Goal: Transaction & Acquisition: Purchase product/service

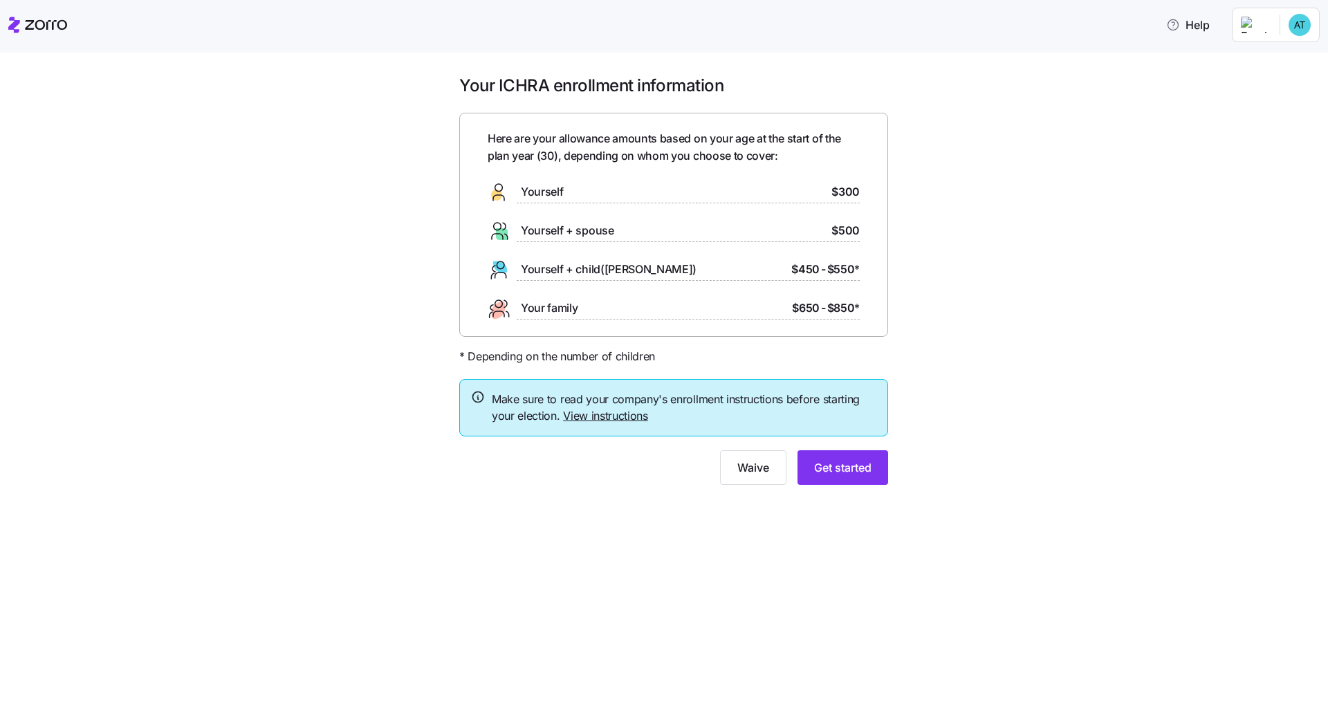
click at [623, 418] on link "View instructions" at bounding box center [605, 416] width 85 height 14
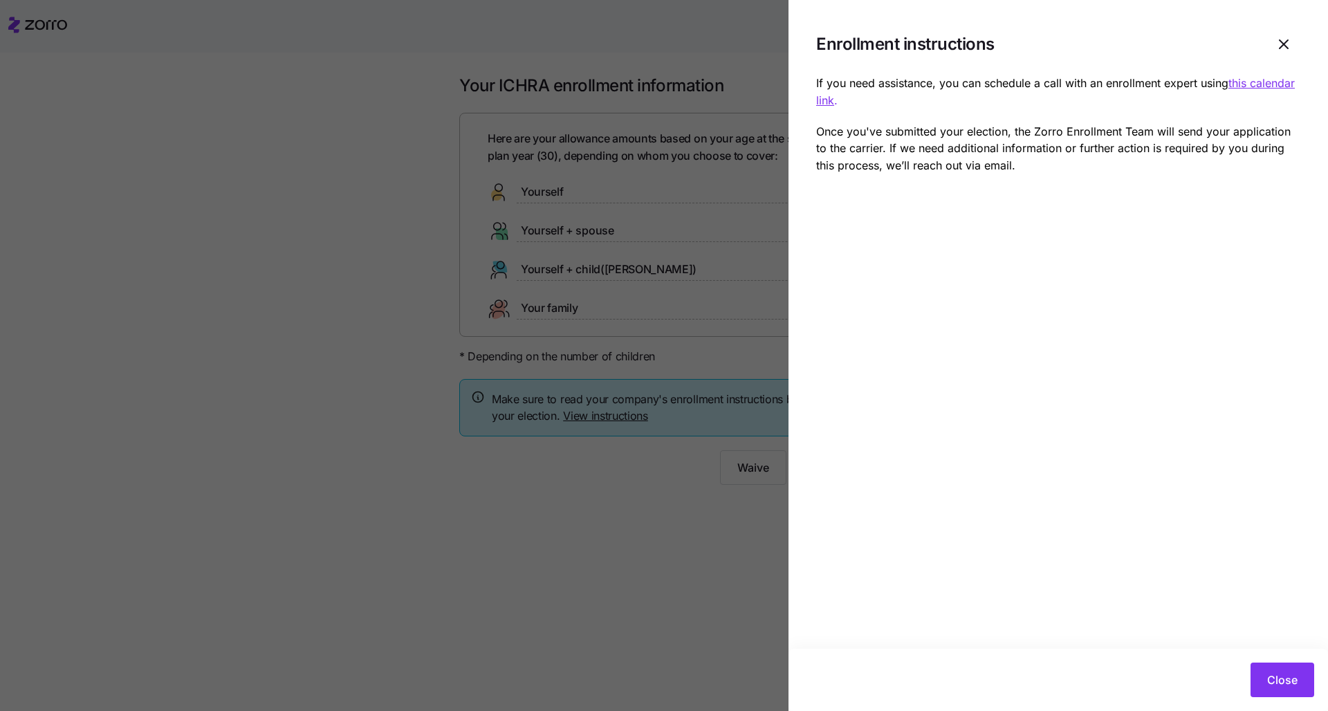
drag, startPoint x: 1110, startPoint y: 106, endPoint x: 1220, endPoint y: 104, distance: 109.3
click at [1220, 104] on p "If you need assistance, you can schedule a call with an enrollment expert using…" at bounding box center [1058, 92] width 484 height 35
click at [1286, 43] on icon "button" at bounding box center [1284, 44] width 8 height 8
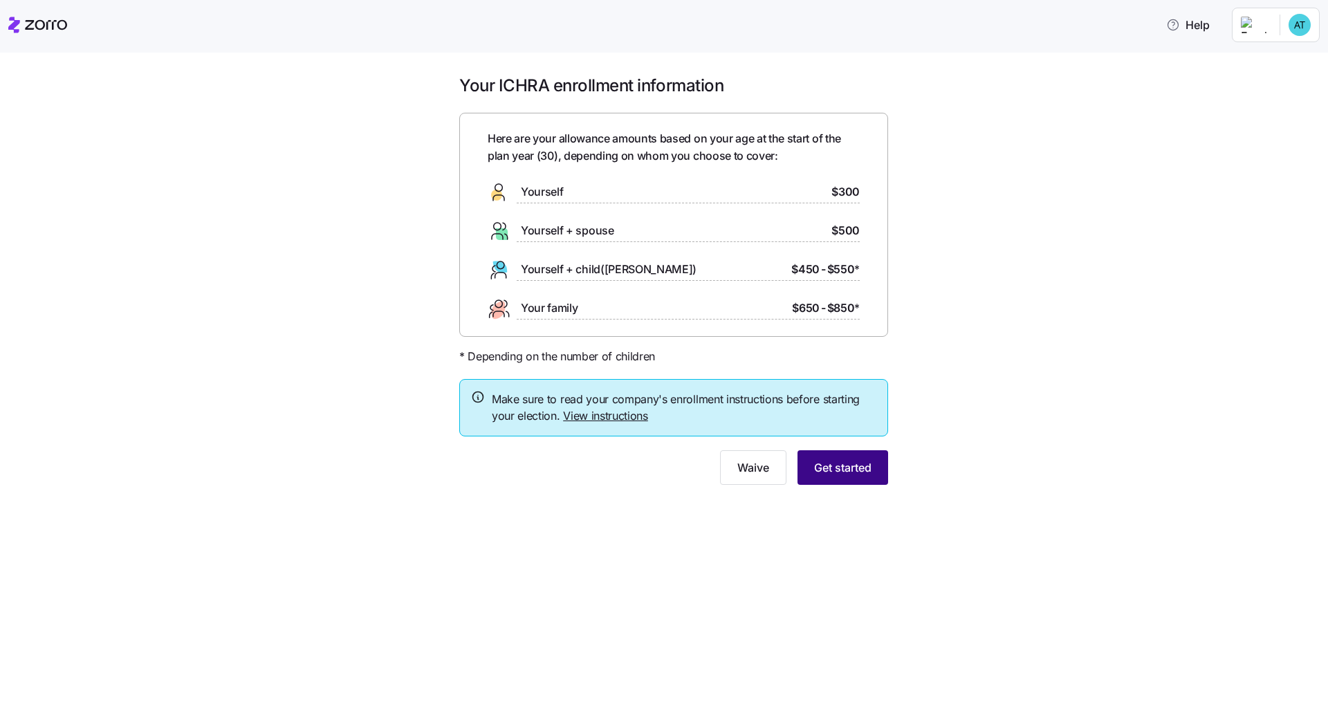
click at [856, 469] on span "Get started" at bounding box center [842, 467] width 57 height 17
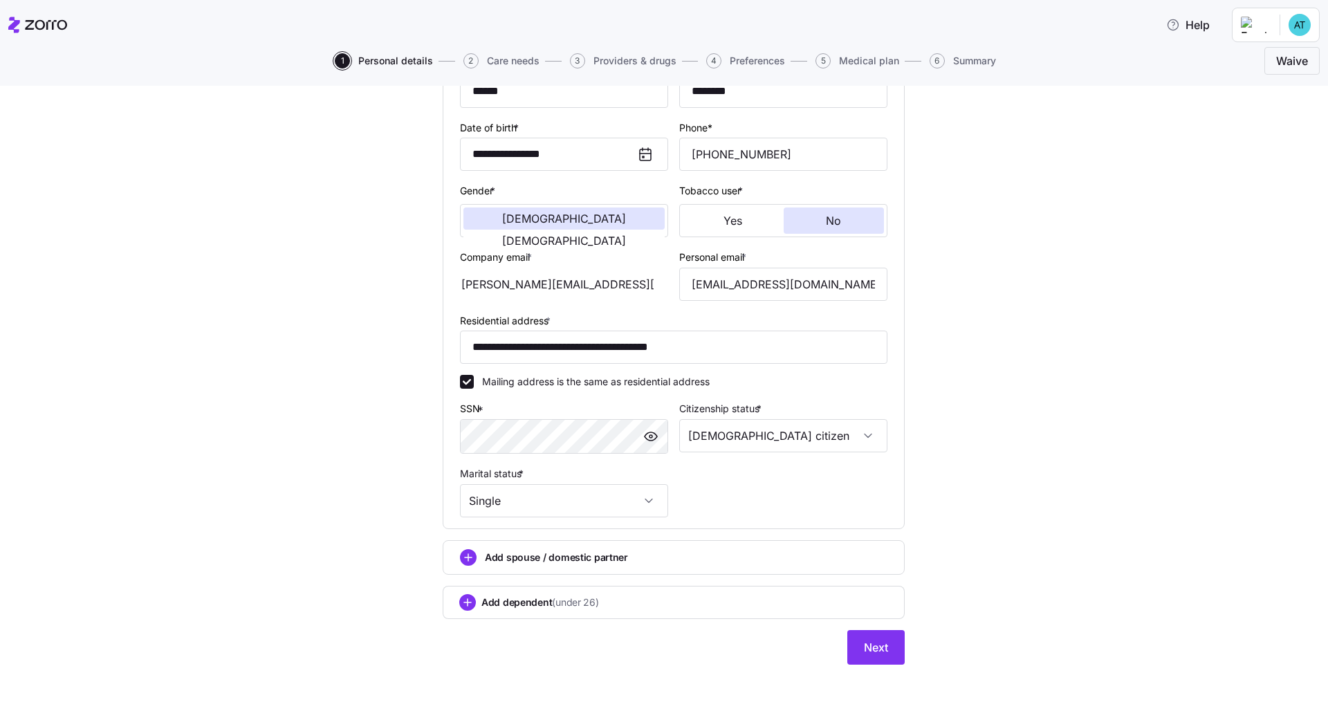
scroll to position [175, 0]
click at [874, 640] on span "Next" at bounding box center [876, 648] width 24 height 17
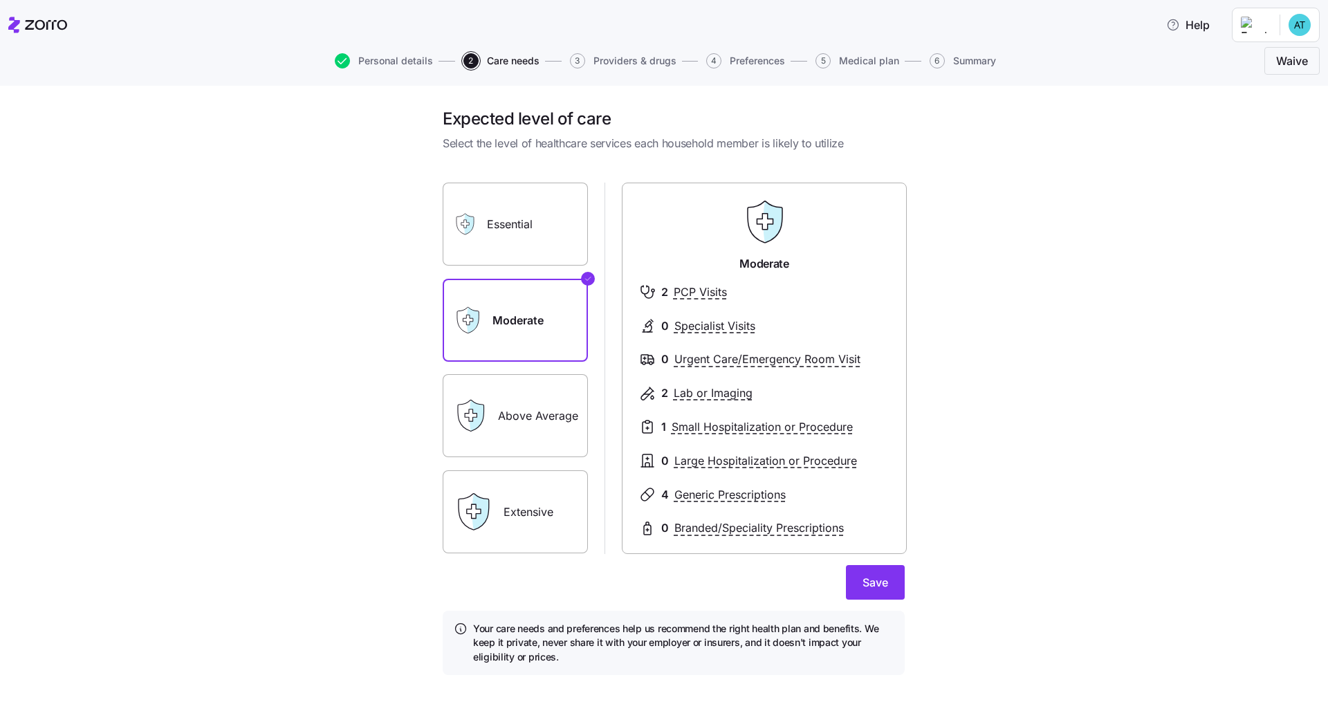
click at [547, 210] on label "Essential" at bounding box center [515, 224] width 145 height 83
click at [0, 0] on input "Essential" at bounding box center [0, 0] width 0 height 0
click at [519, 486] on label "Extensive" at bounding box center [515, 511] width 145 height 83
click at [0, 0] on input "Extensive" at bounding box center [0, 0] width 0 height 0
click at [576, 358] on label "Moderate" at bounding box center [515, 320] width 145 height 83
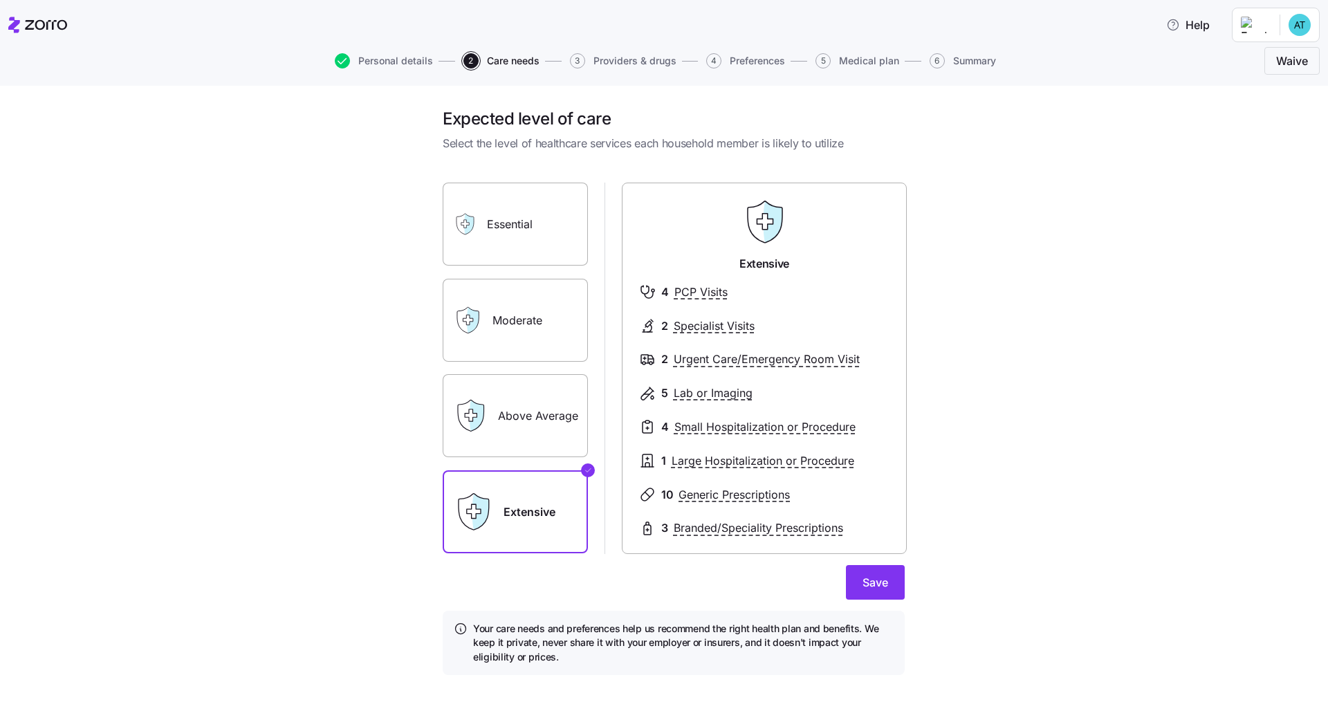
click at [0, 0] on input "Moderate" at bounding box center [0, 0] width 0 height 0
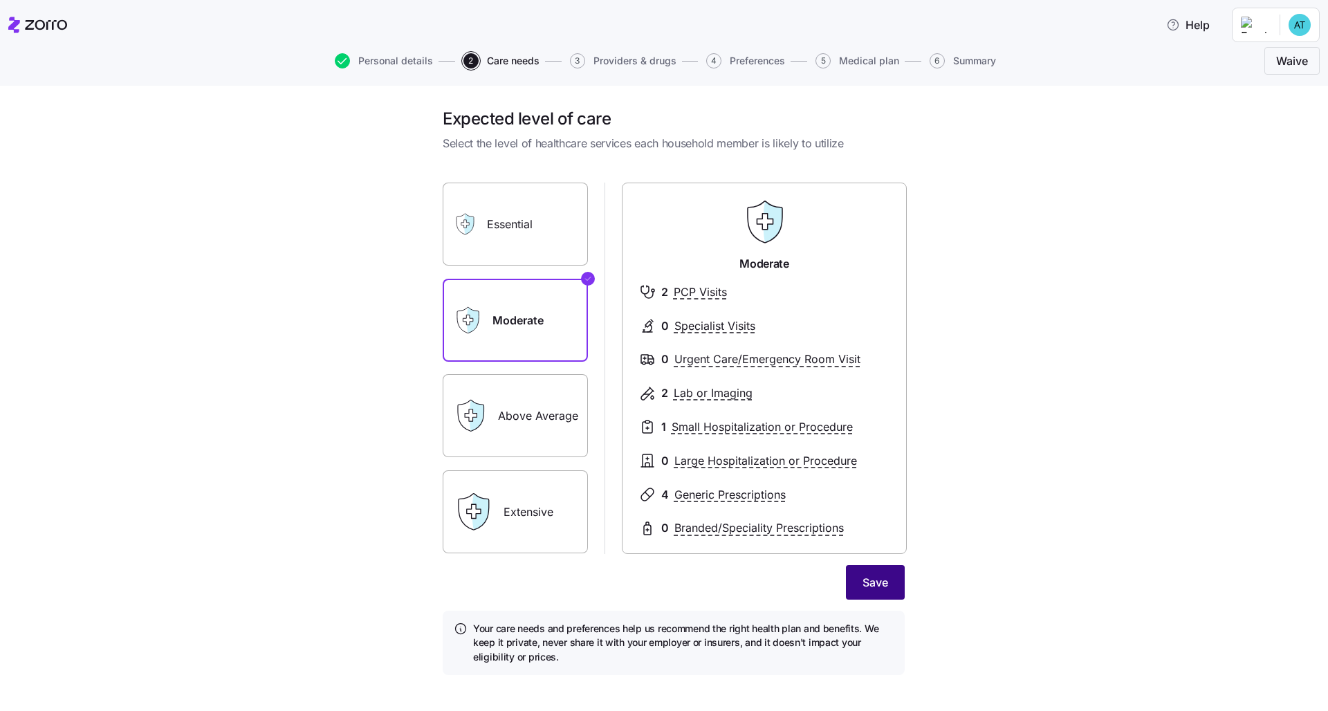
click at [872, 574] on button "Save" at bounding box center [875, 582] width 59 height 35
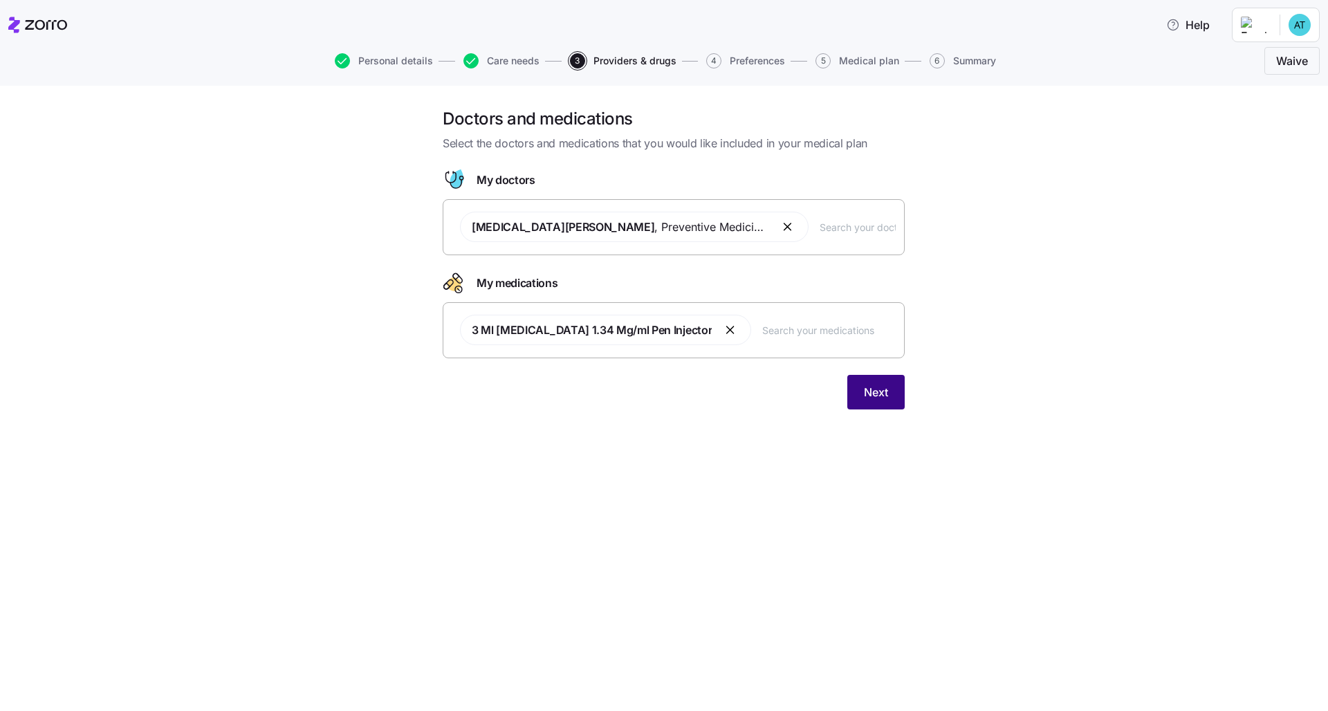
click at [886, 395] on span "Next" at bounding box center [876, 392] width 24 height 17
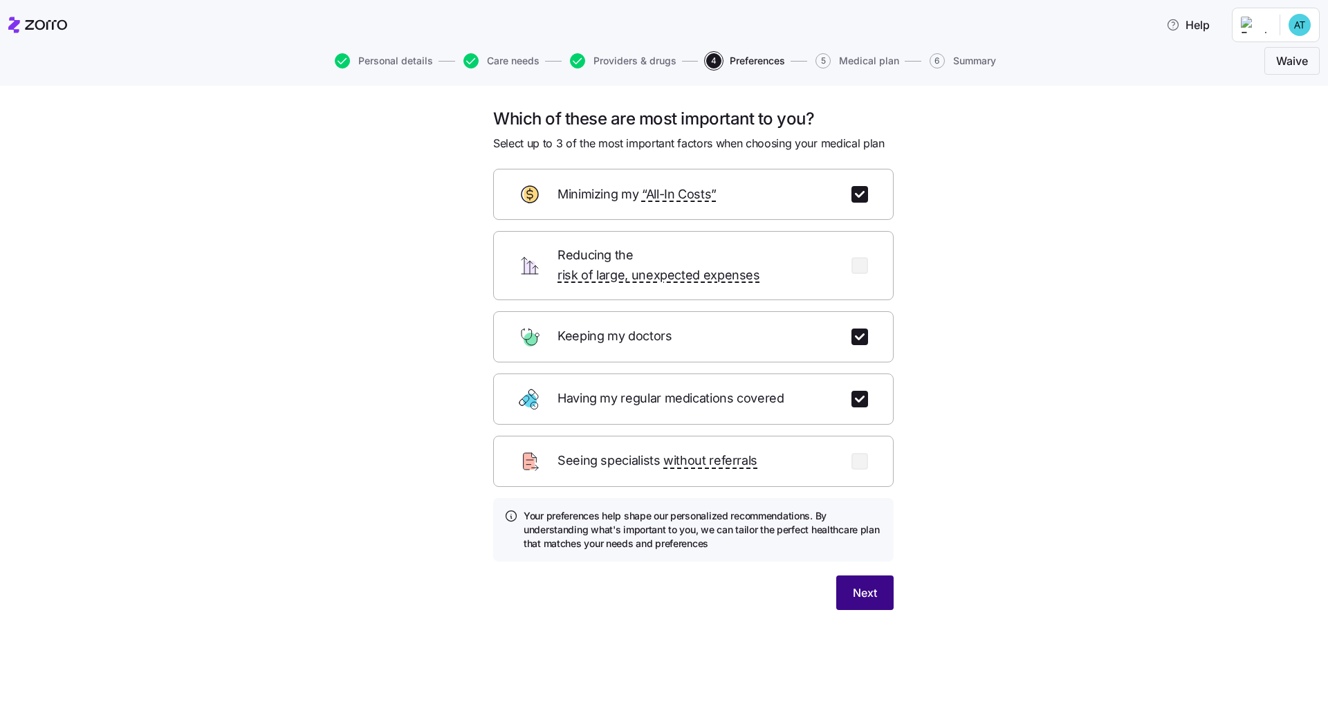
click at [851, 580] on button "Next" at bounding box center [864, 593] width 57 height 35
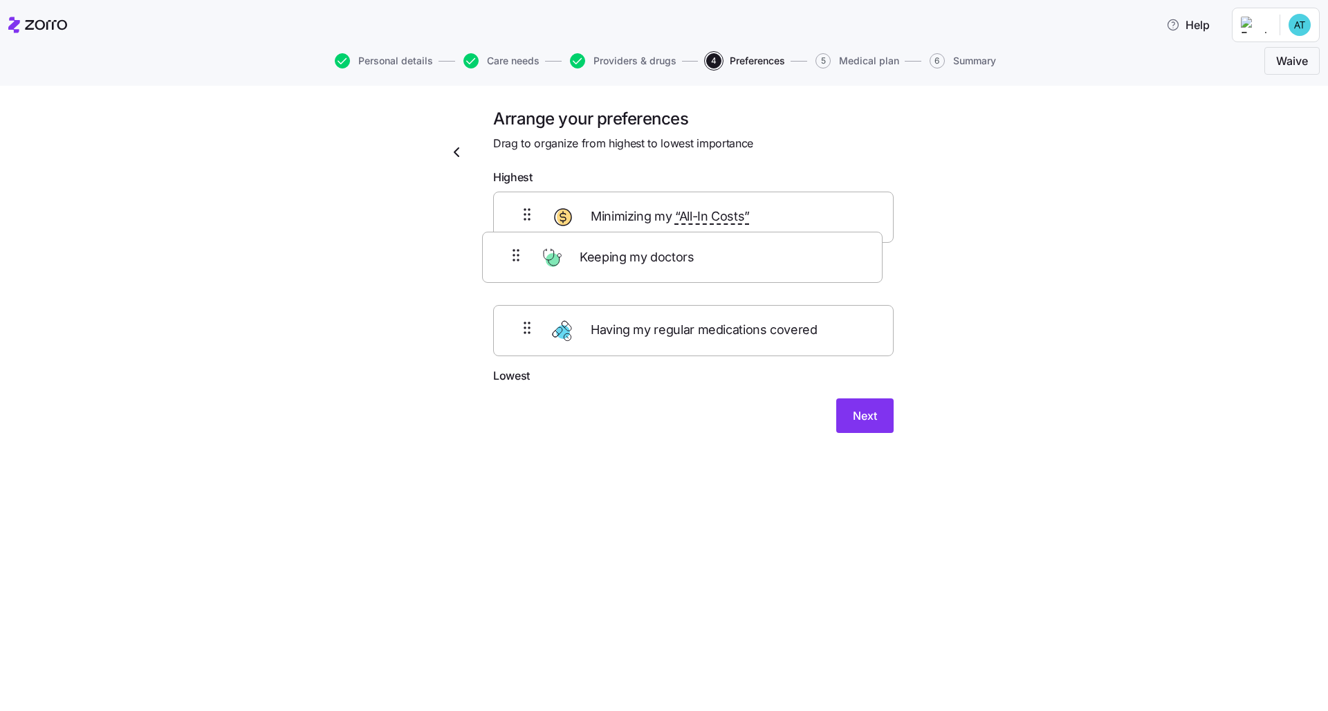
drag, startPoint x: 855, startPoint y: 225, endPoint x: 843, endPoint y: 273, distance: 50.0
click at [843, 273] on div "Keeping my doctors Minimizing my “All-In Costs” Having my regular medications c…" at bounding box center [693, 280] width 401 height 176
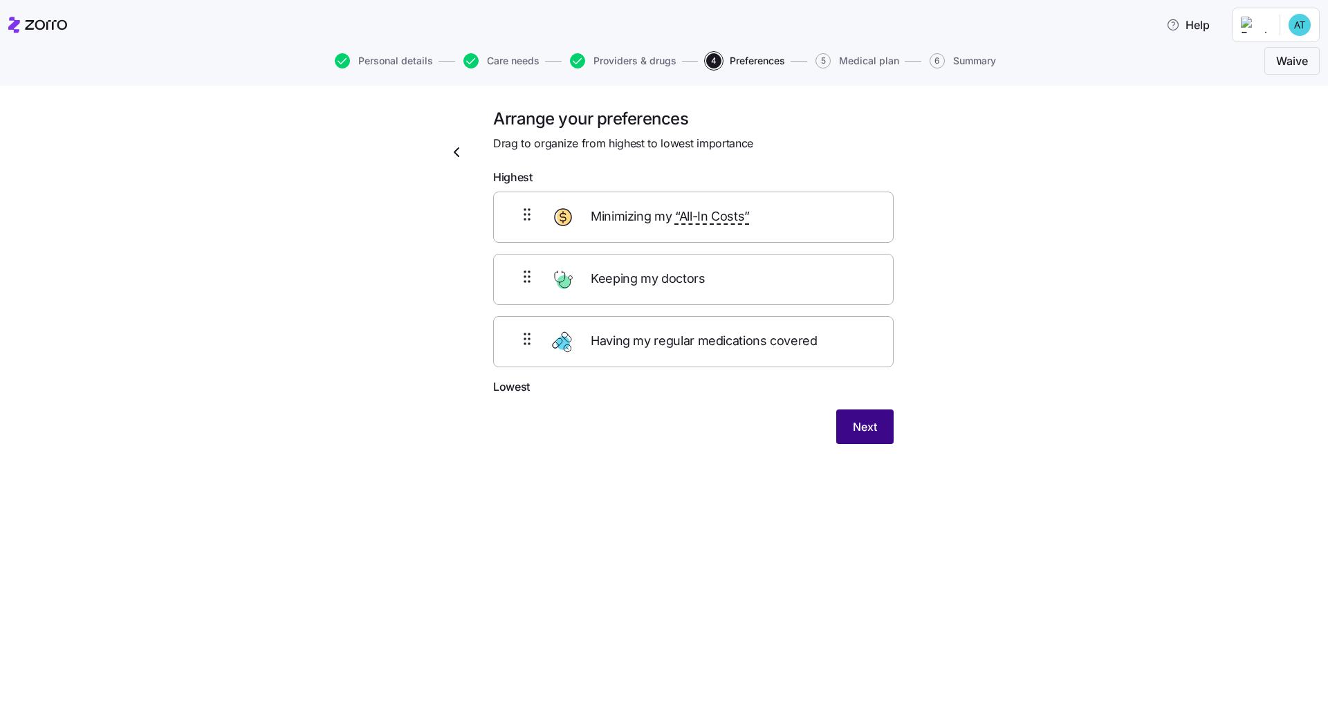
click at [875, 422] on span "Next" at bounding box center [865, 427] width 24 height 17
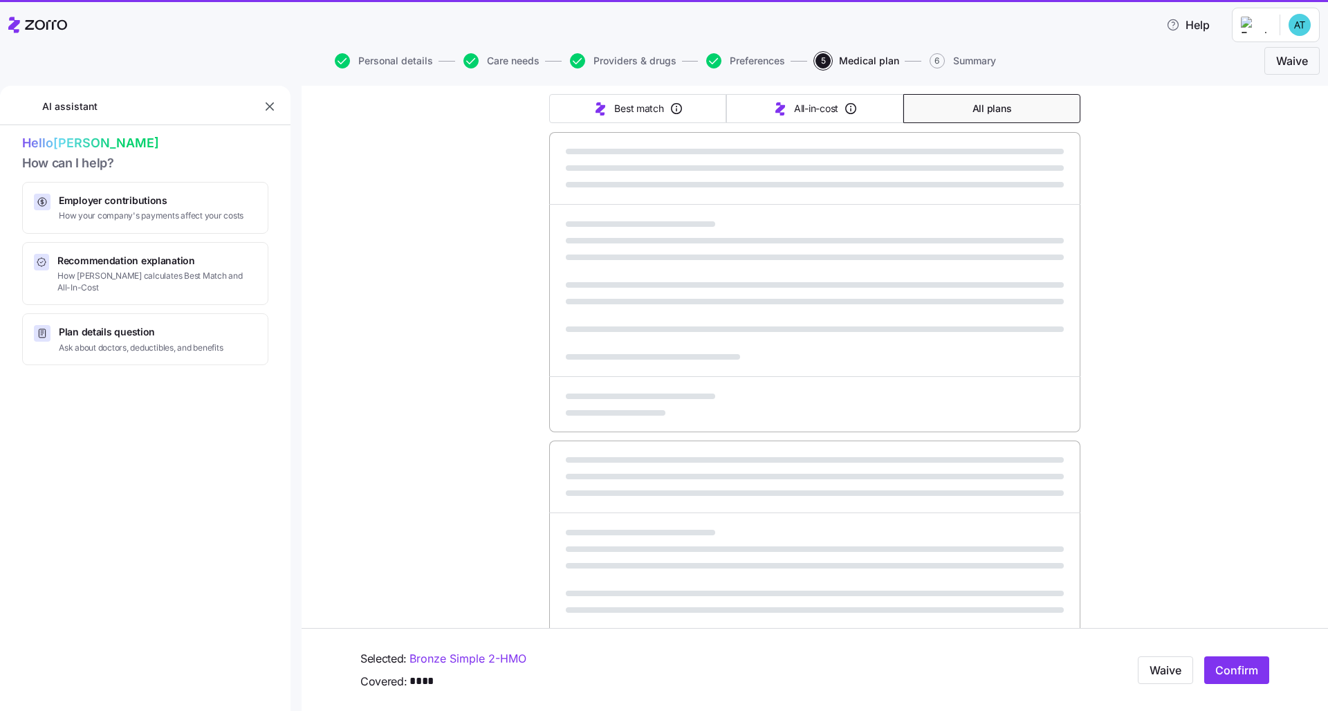
scroll to position [233, 0]
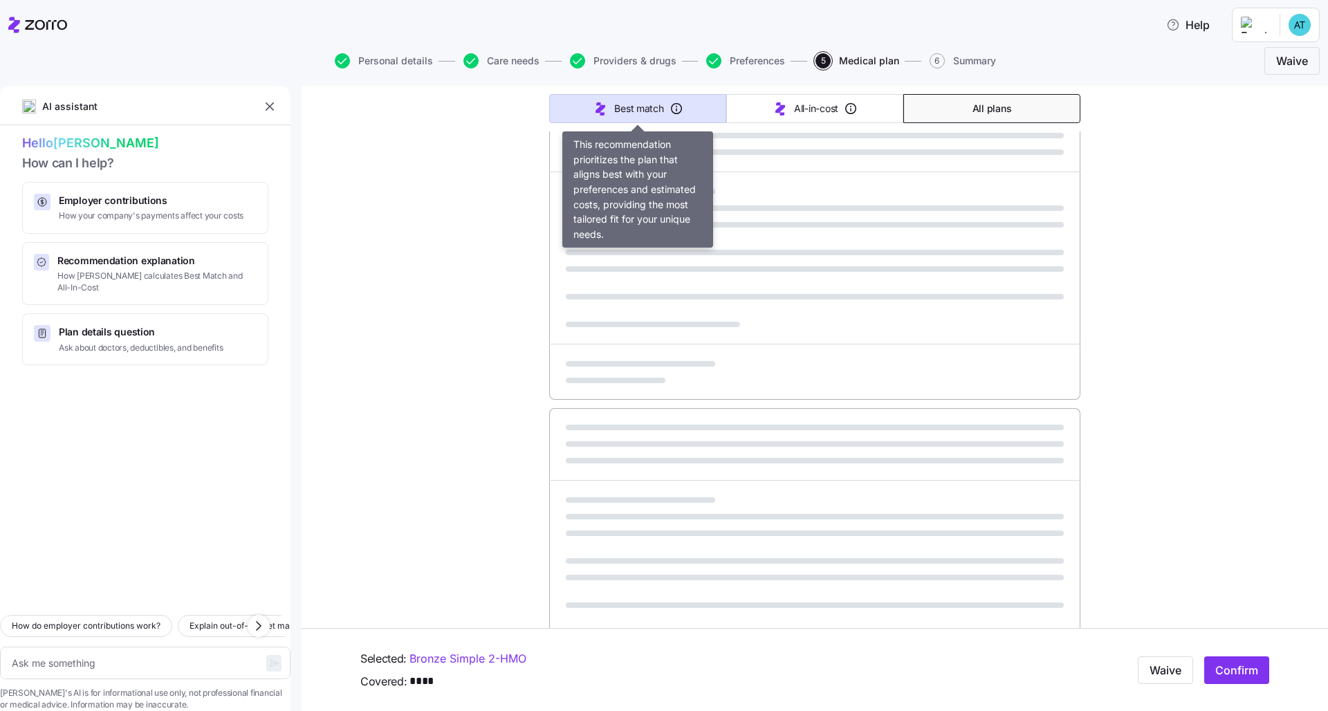
click at [652, 116] on button "Best match" at bounding box center [637, 108] width 177 height 29
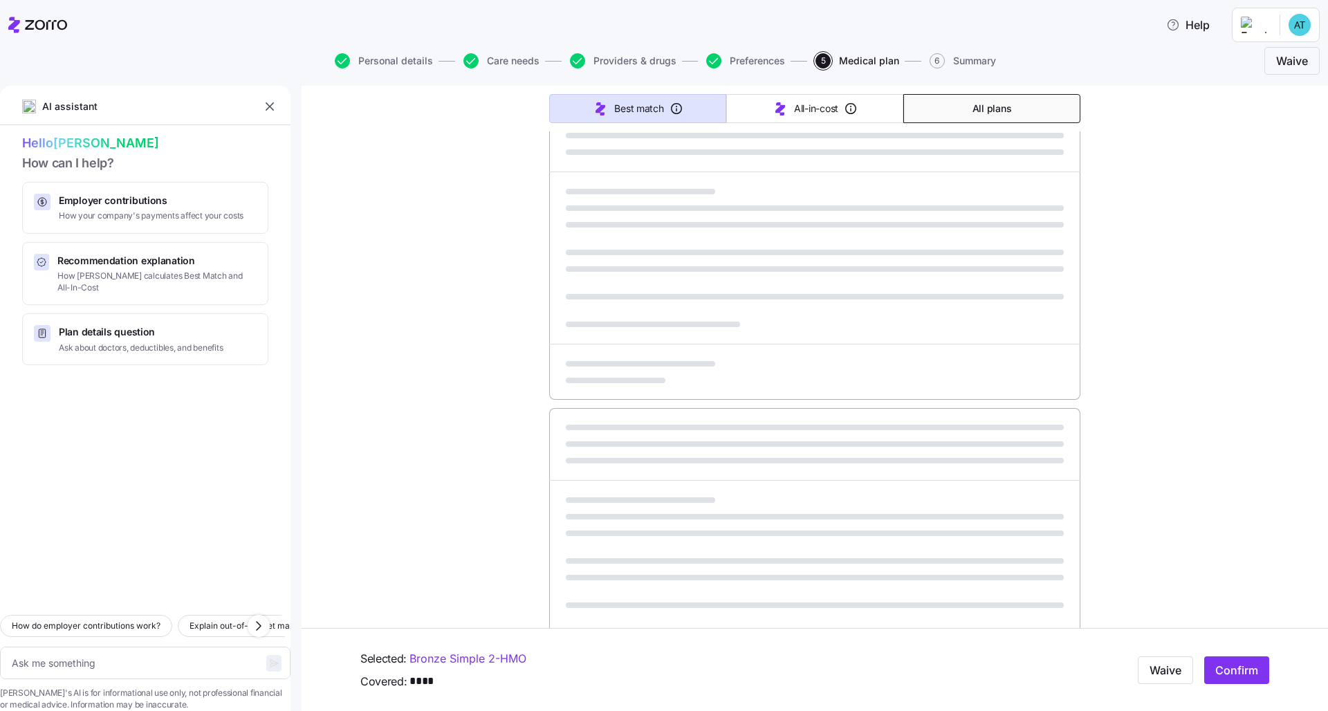
type textarea "x"
type input "Sorted by: Best match"
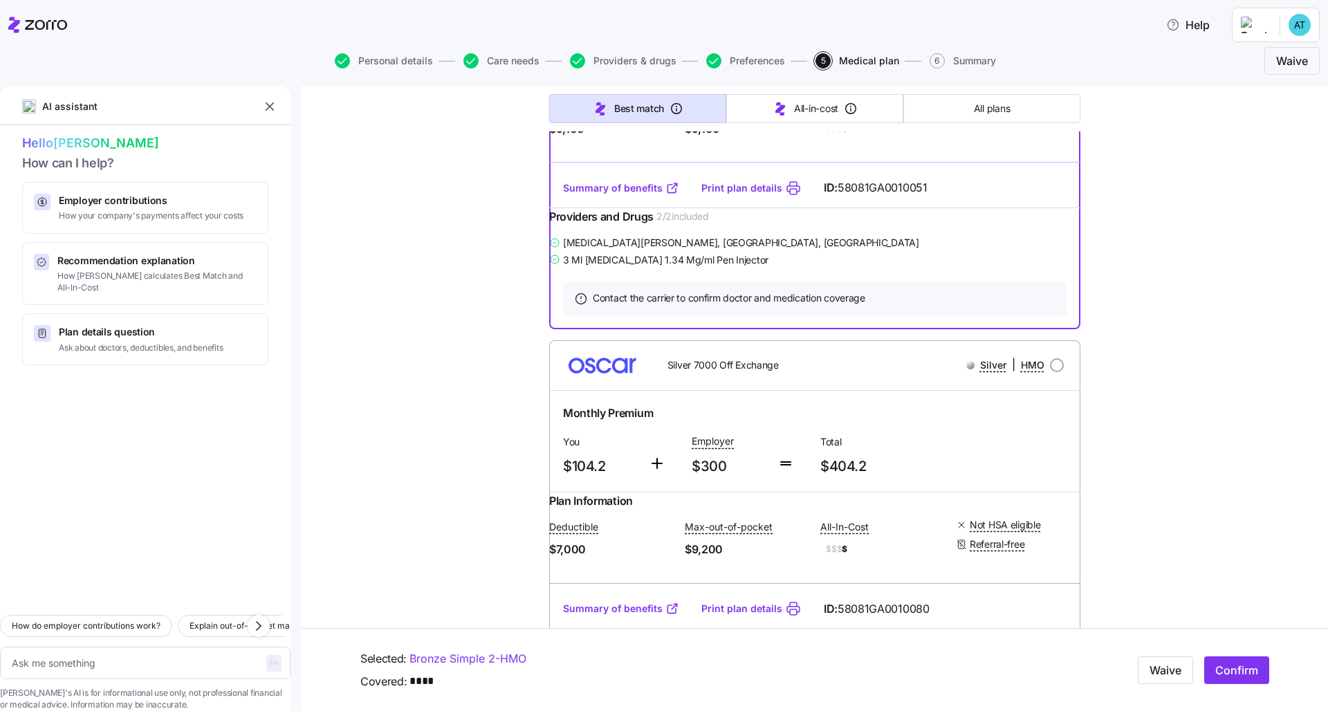
scroll to position [843, 0]
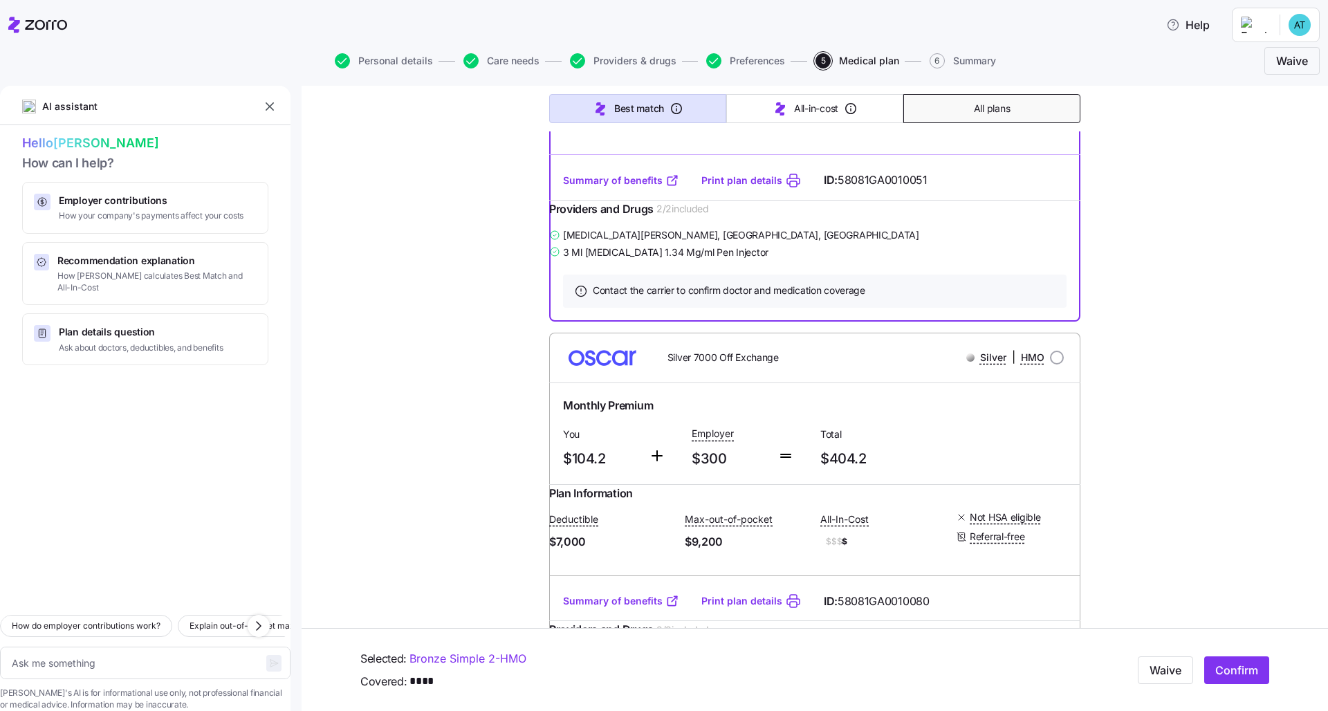
click at [1005, 110] on span "All plans" at bounding box center [992, 109] width 36 height 14
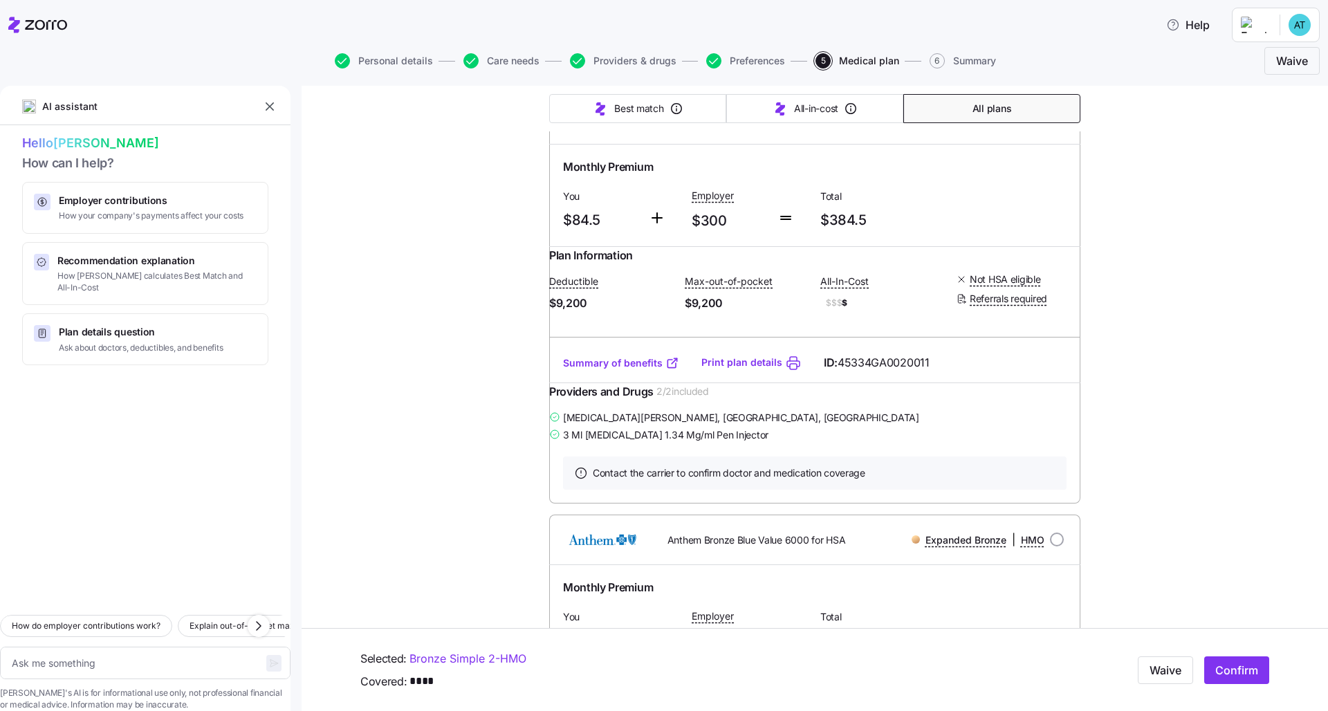
type textarea "x"
type input "Sorted by: Premium"
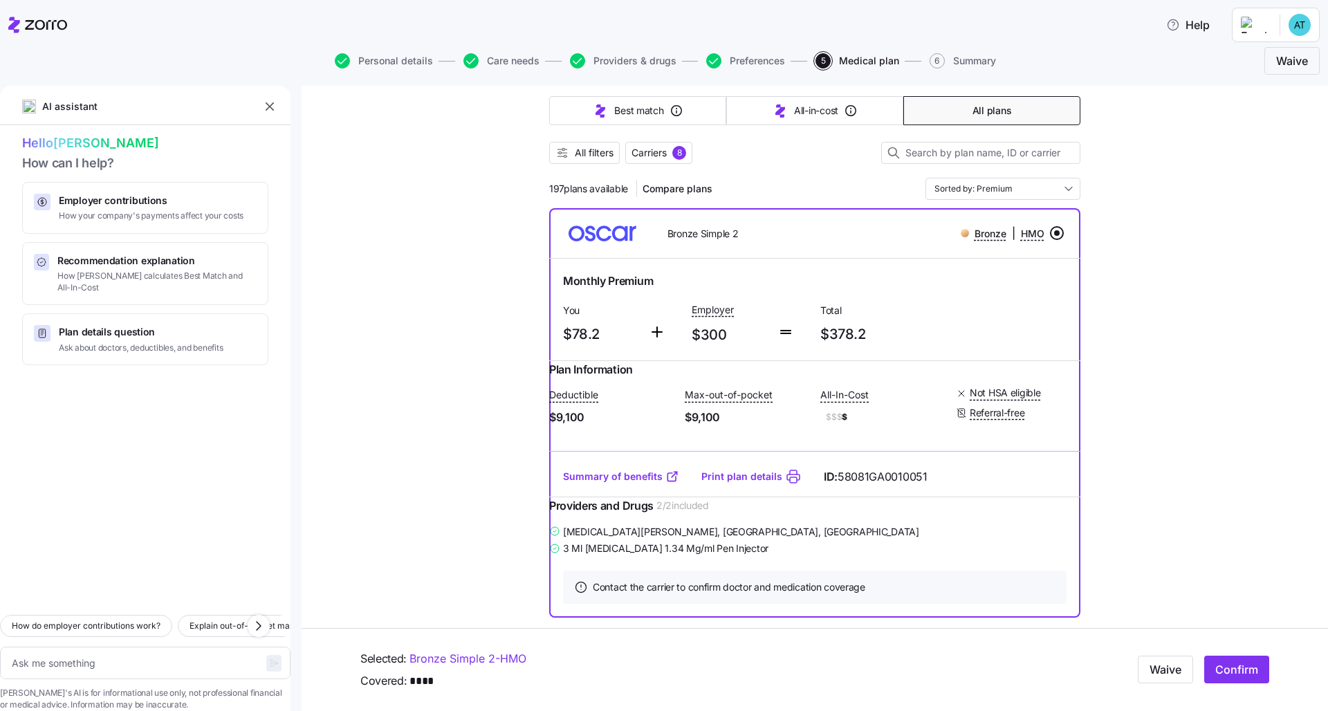
scroll to position [94, 0]
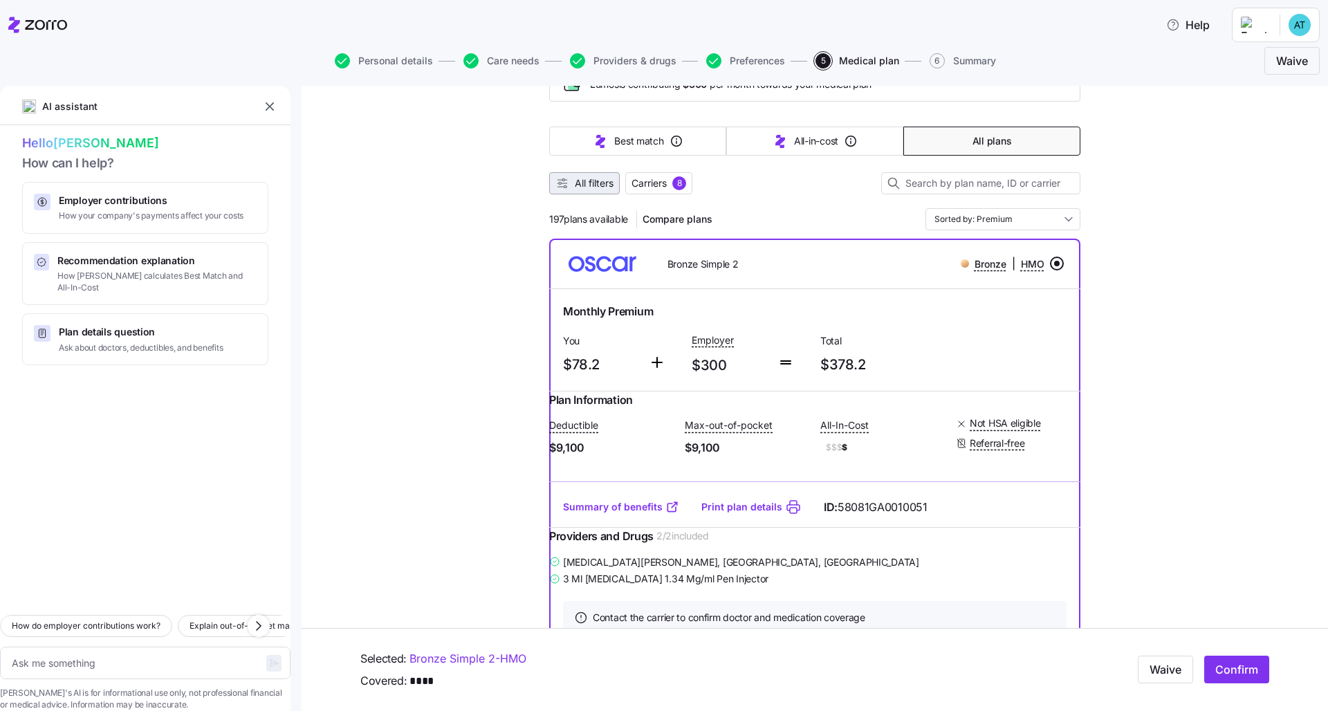
click at [612, 187] on span "All filters" at bounding box center [594, 183] width 39 height 14
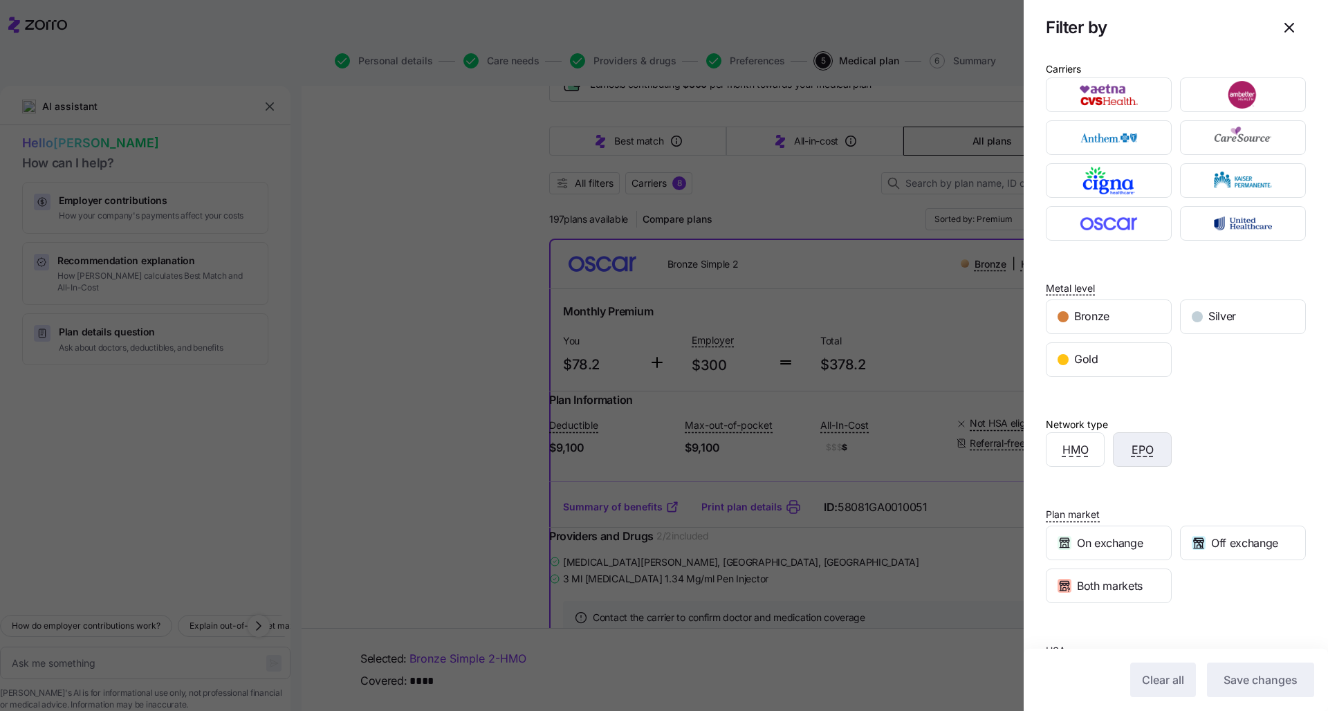
scroll to position [5, 0]
click at [1296, 30] on icon "button" at bounding box center [1289, 27] width 17 height 17
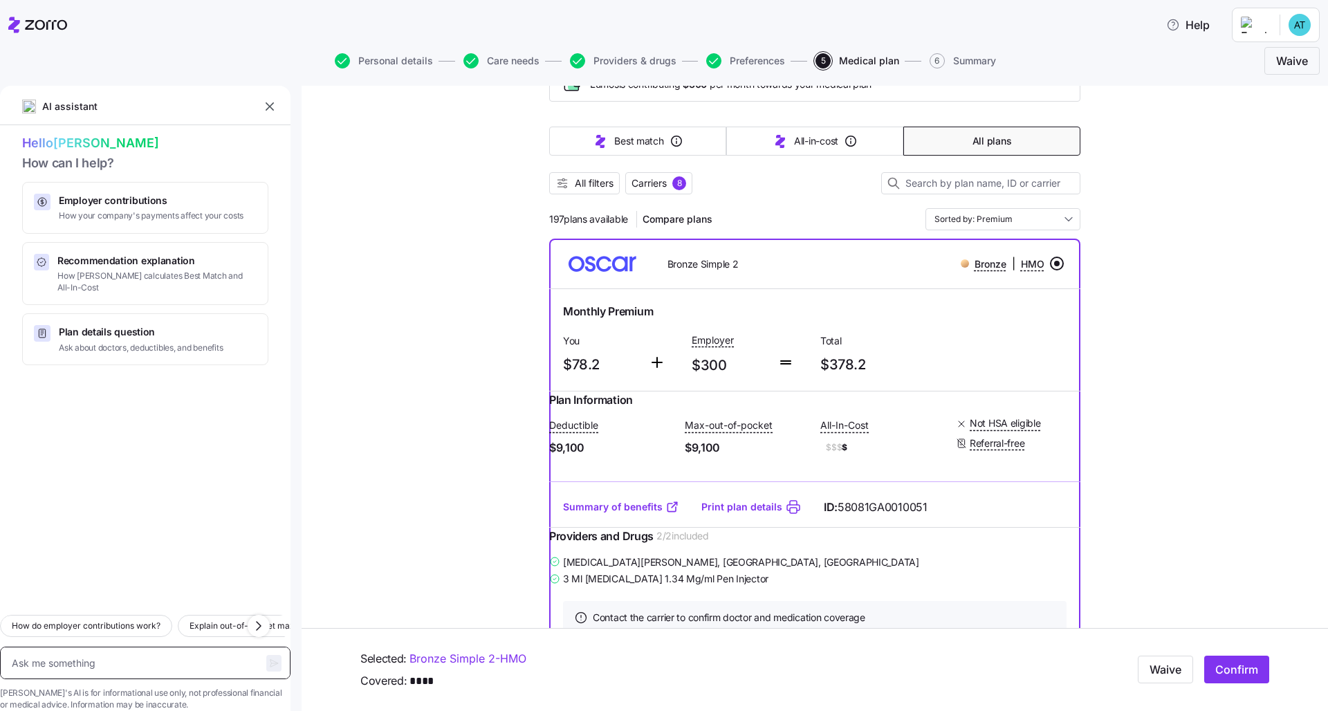
click at [100, 653] on textarea at bounding box center [145, 663] width 291 height 33
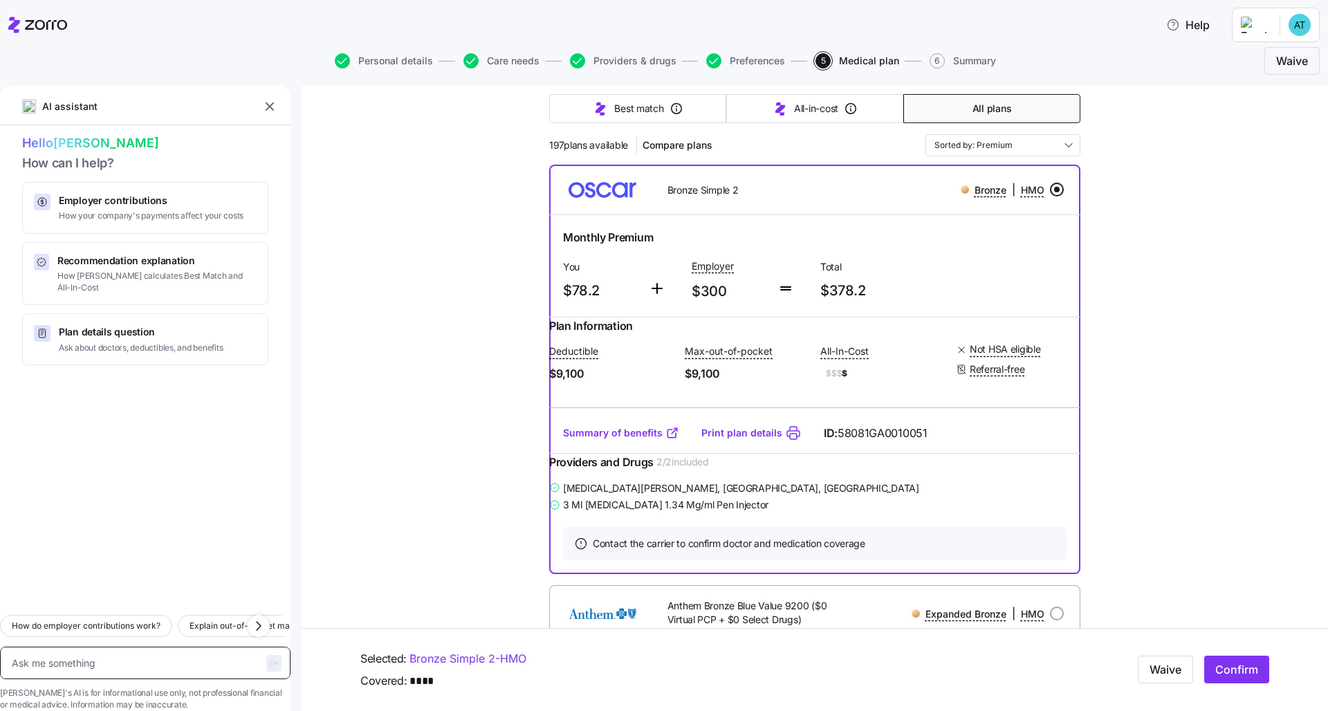
scroll to position [167, 0]
drag, startPoint x: 762, startPoint y: 530, endPoint x: 688, endPoint y: 513, distance: 76.7
click at [688, 513] on div "[MEDICAL_DATA][PERSON_NAME] , [GEOGRAPHIC_DATA], [GEOGRAPHIC_DATA] 3 Ml [MEDICA…" at bounding box center [814, 497] width 531 height 35
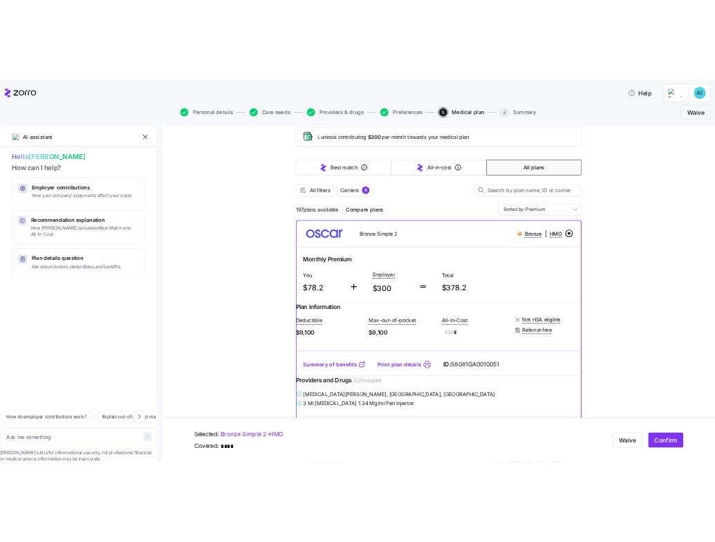
scroll to position [69, 0]
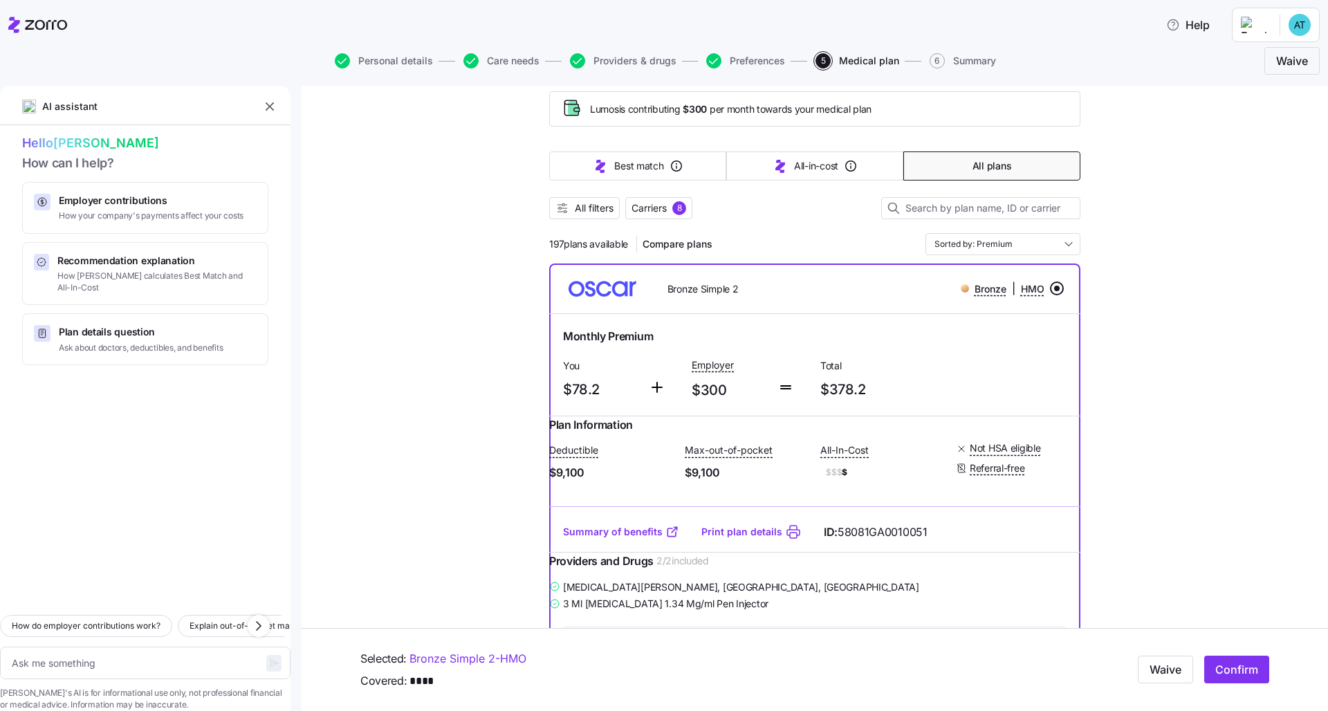
click at [216, 71] on div "Personal details Care needs Providers & drugs Preferences 5 Medical plan 6 Summ…" at bounding box center [664, 60] width 1312 height 33
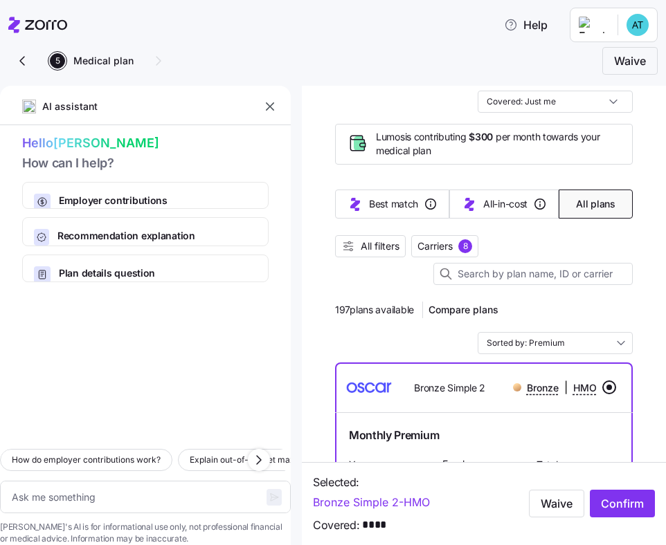
type textarea "x"
